Goal: Find specific page/section

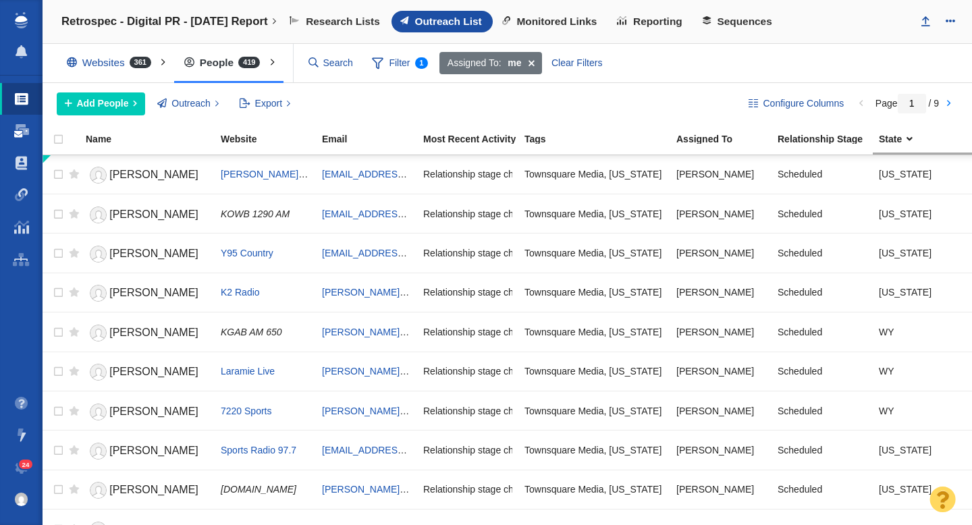
click at [18, 133] on span at bounding box center [21, 131] width 15 height 14
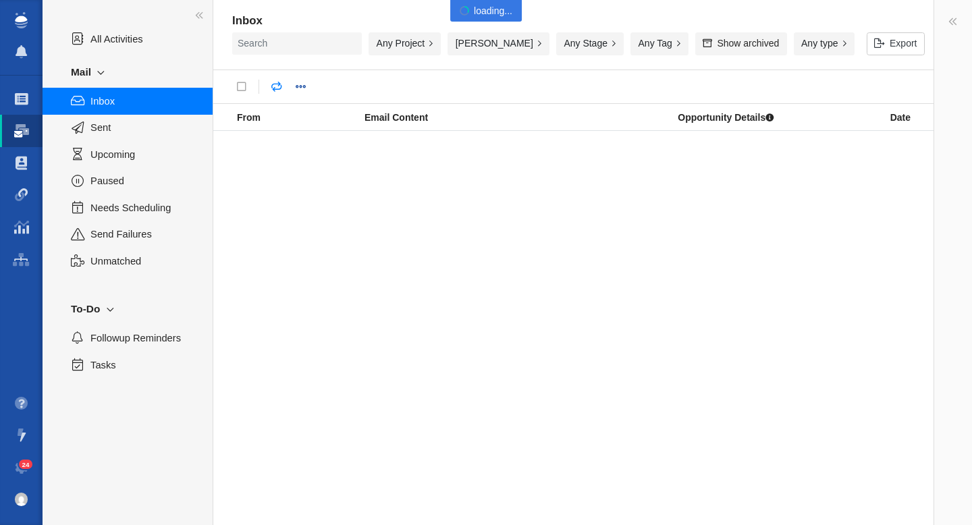
click at [104, 131] on span "Sent" at bounding box center [143, 127] width 107 height 15
